Goal: Information Seeking & Learning: Check status

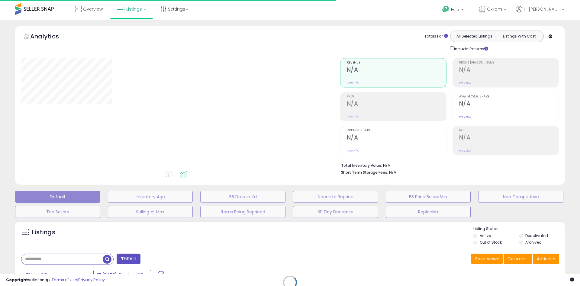
drag, startPoint x: 0, startPoint y: 0, endPoint x: 145, endPoint y: 17, distance: 146.4
click at [145, 17] on link "Listings" at bounding box center [131, 9] width 38 height 18
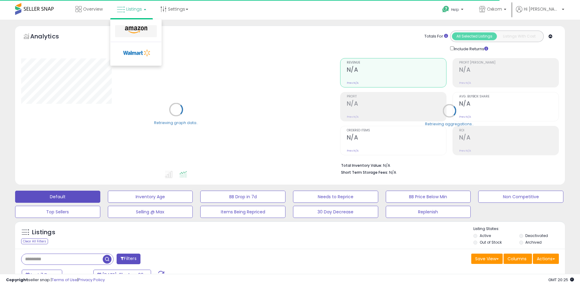
type input "**********"
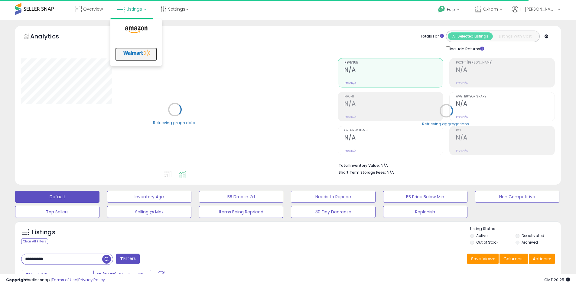
click at [132, 49] on icon at bounding box center [137, 52] width 32 height 9
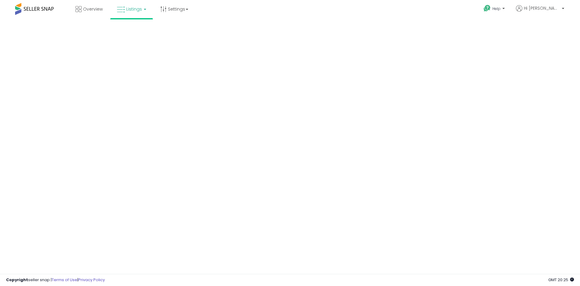
click at [34, 10] on span at bounding box center [34, 9] width 39 height 12
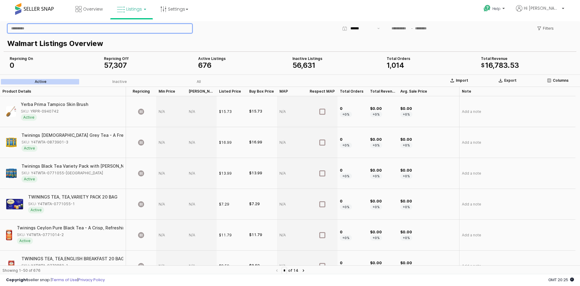
click at [43, 28] on input "App Frame" at bounding box center [100, 28] width 185 height 9
type input "*******"
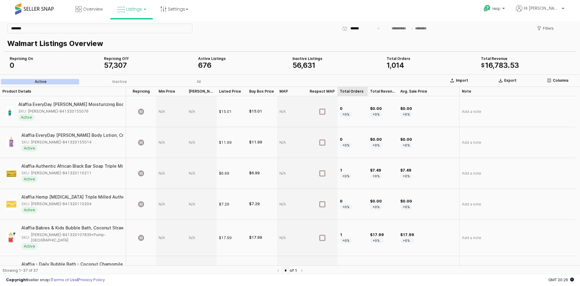
click at [344, 90] on div "Total Orders Total Orders" at bounding box center [353, 91] width 30 height 10
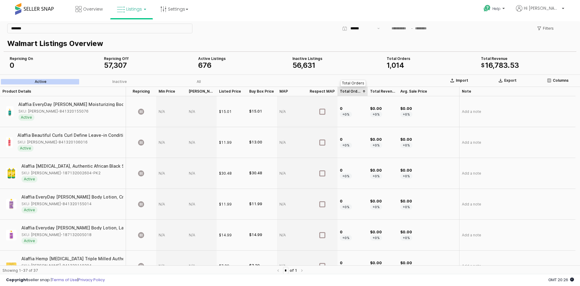
click at [344, 90] on div "Total Orders Total Orders" at bounding box center [353, 91] width 30 height 10
click at [254, 144] on div "$16.99" at bounding box center [255, 142] width 13 height 5
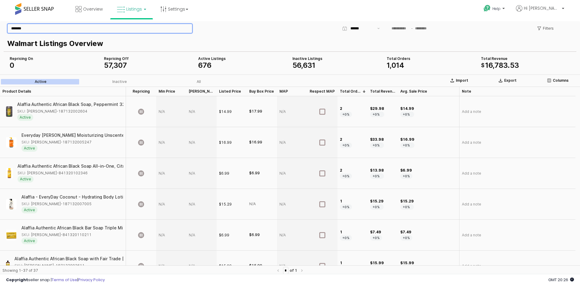
click at [45, 25] on input "*******" at bounding box center [100, 28] width 185 height 9
click at [228, 42] on p "Walmart Listings Overview" at bounding box center [288, 43] width 563 height 11
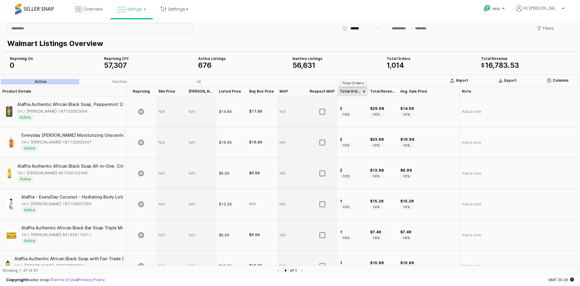
click at [345, 92] on div "Total Orders Total Orders" at bounding box center [353, 91] width 30 height 10
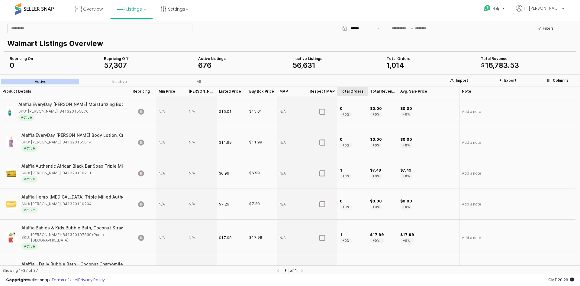
click at [345, 92] on div "Total Orders Total Orders" at bounding box center [353, 91] width 30 height 10
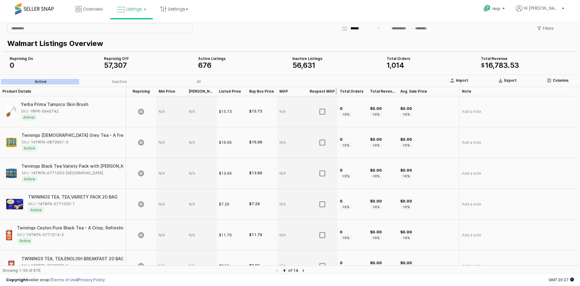
click at [338, 93] on div "App Frame" at bounding box center [338, 91] width 0 height 10
click at [345, 93] on div "Total Orders Total Orders" at bounding box center [353, 91] width 30 height 10
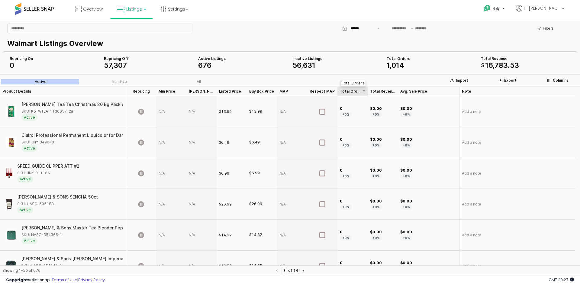
click at [345, 93] on div "Total Orders Total Orders" at bounding box center [353, 91] width 30 height 10
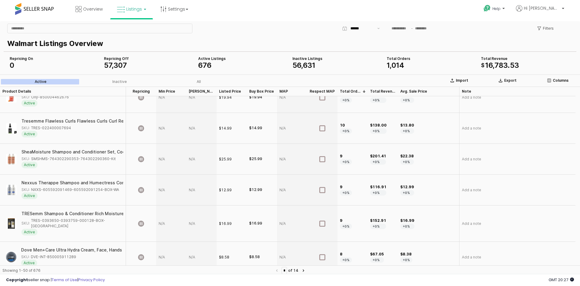
scroll to position [483, 0]
